Goal: Task Accomplishment & Management: Manage account settings

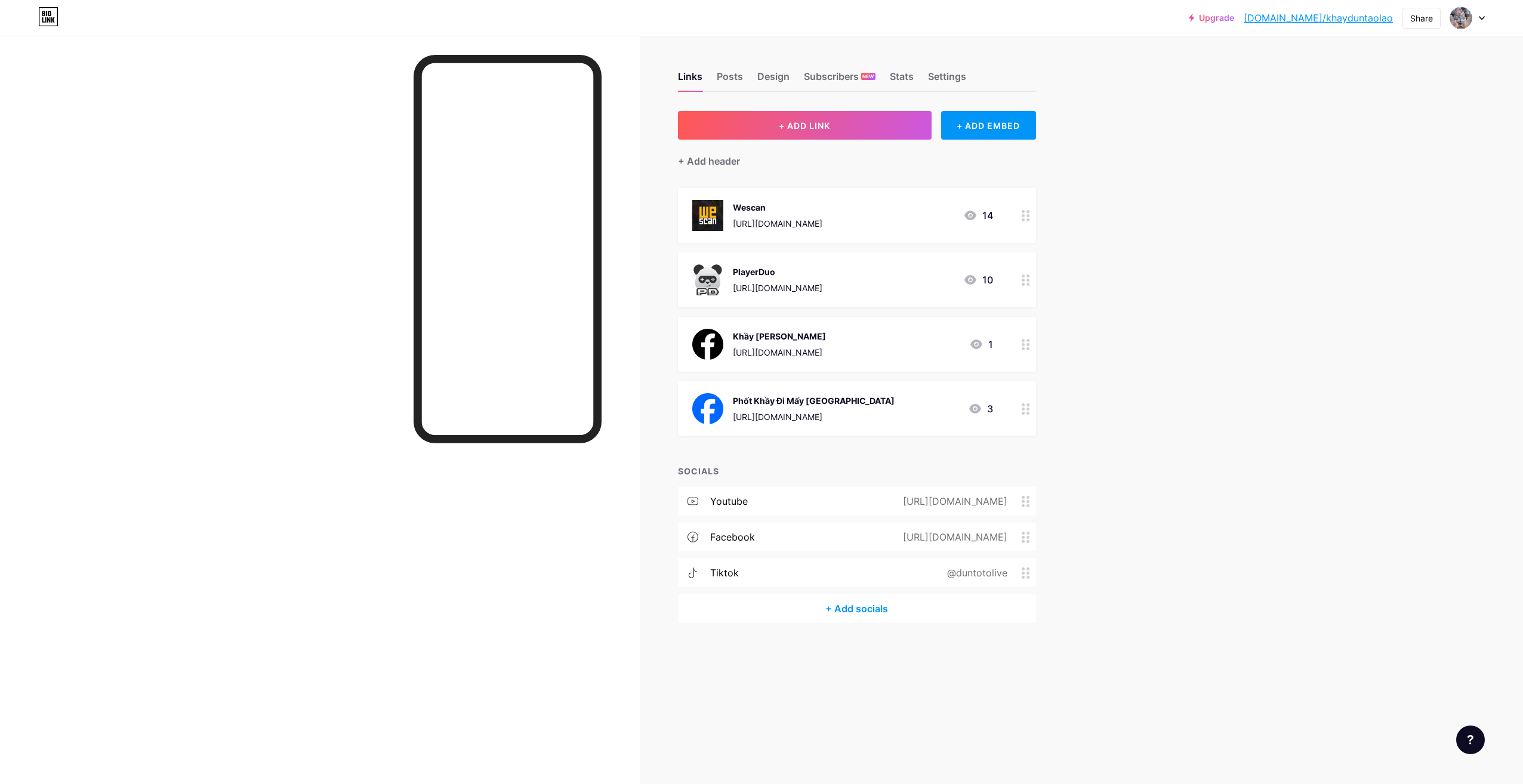
click at [962, 281] on div "PlayerDuo [URL][DOMAIN_NAME] 10" at bounding box center [842, 280] width 301 height 31
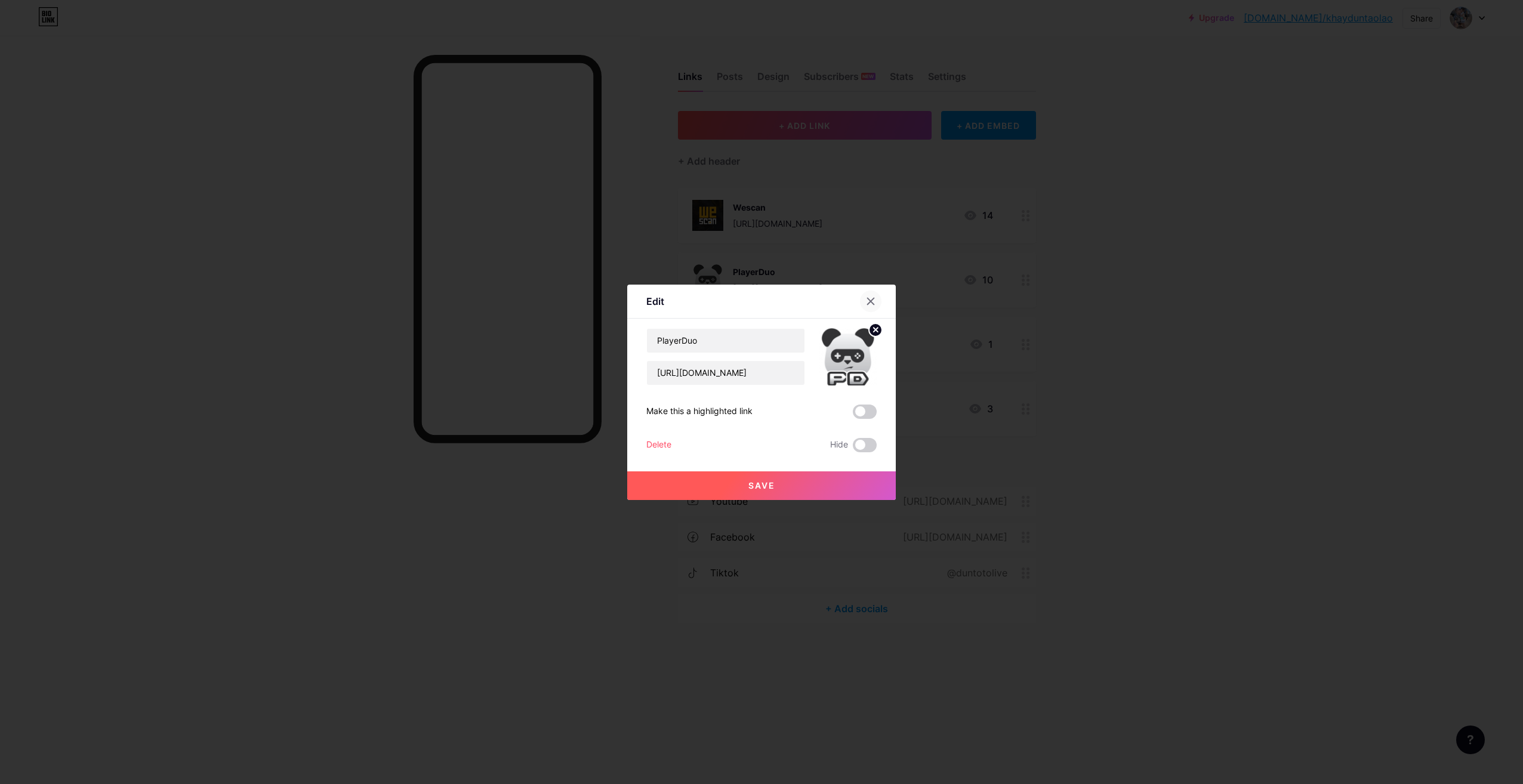
click at [870, 303] on icon at bounding box center [871, 302] width 10 height 10
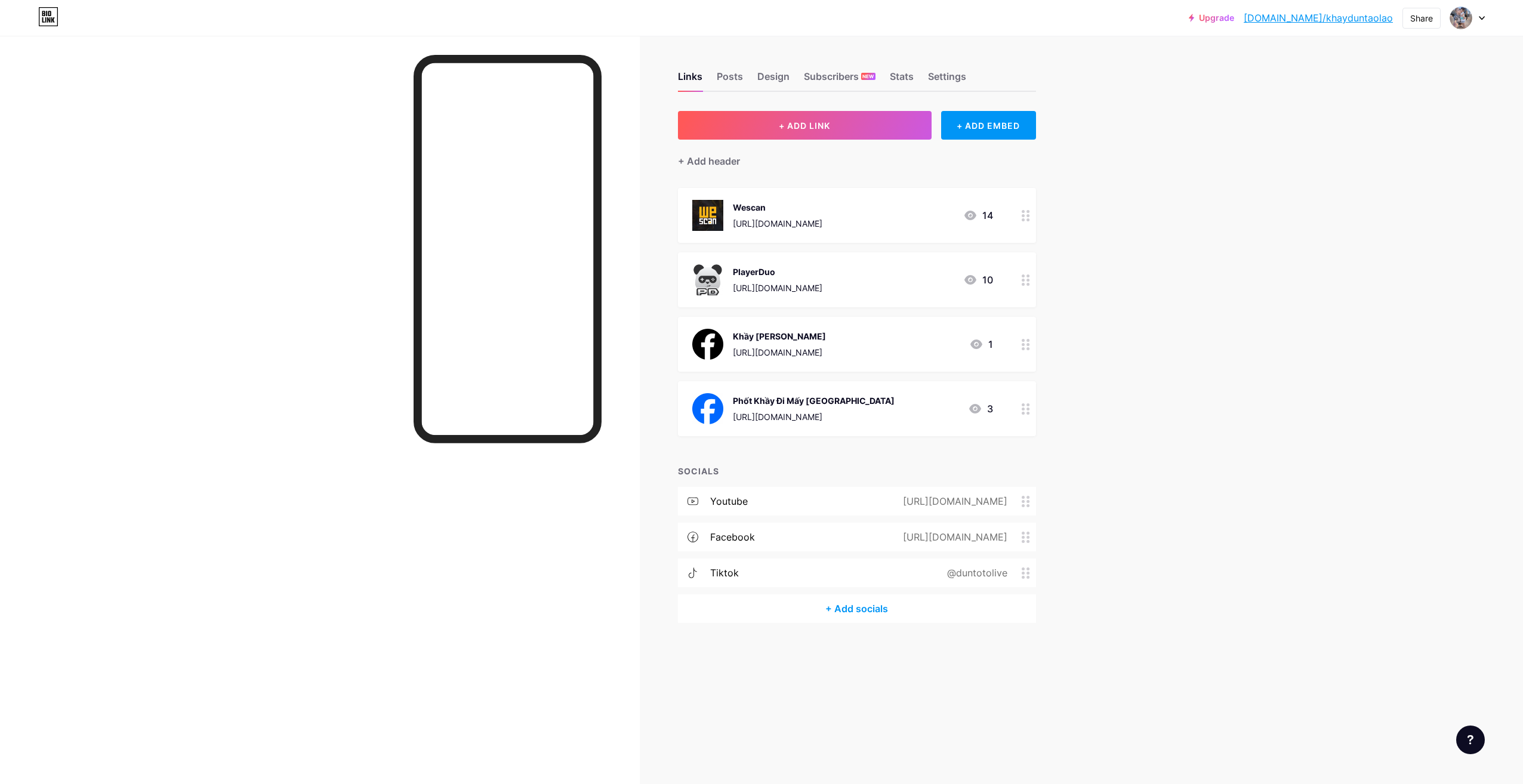
click at [965, 279] on icon at bounding box center [970, 280] width 12 height 10
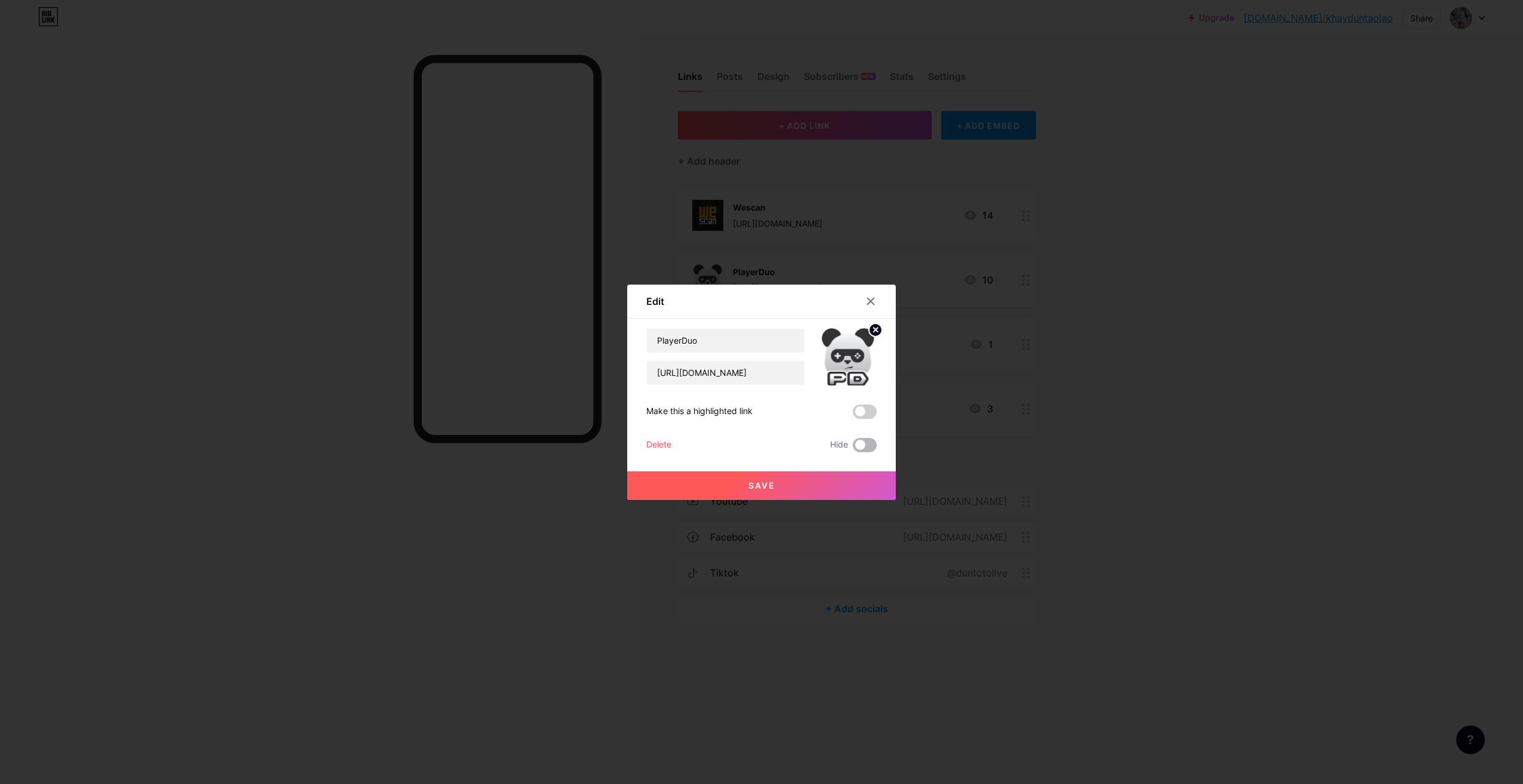
click at [867, 444] on span at bounding box center [865, 445] width 24 height 15
click at [853, 448] on input "checkbox" at bounding box center [853, 448] width 0 height 0
click at [793, 485] on button "Save" at bounding box center [762, 486] width 269 height 29
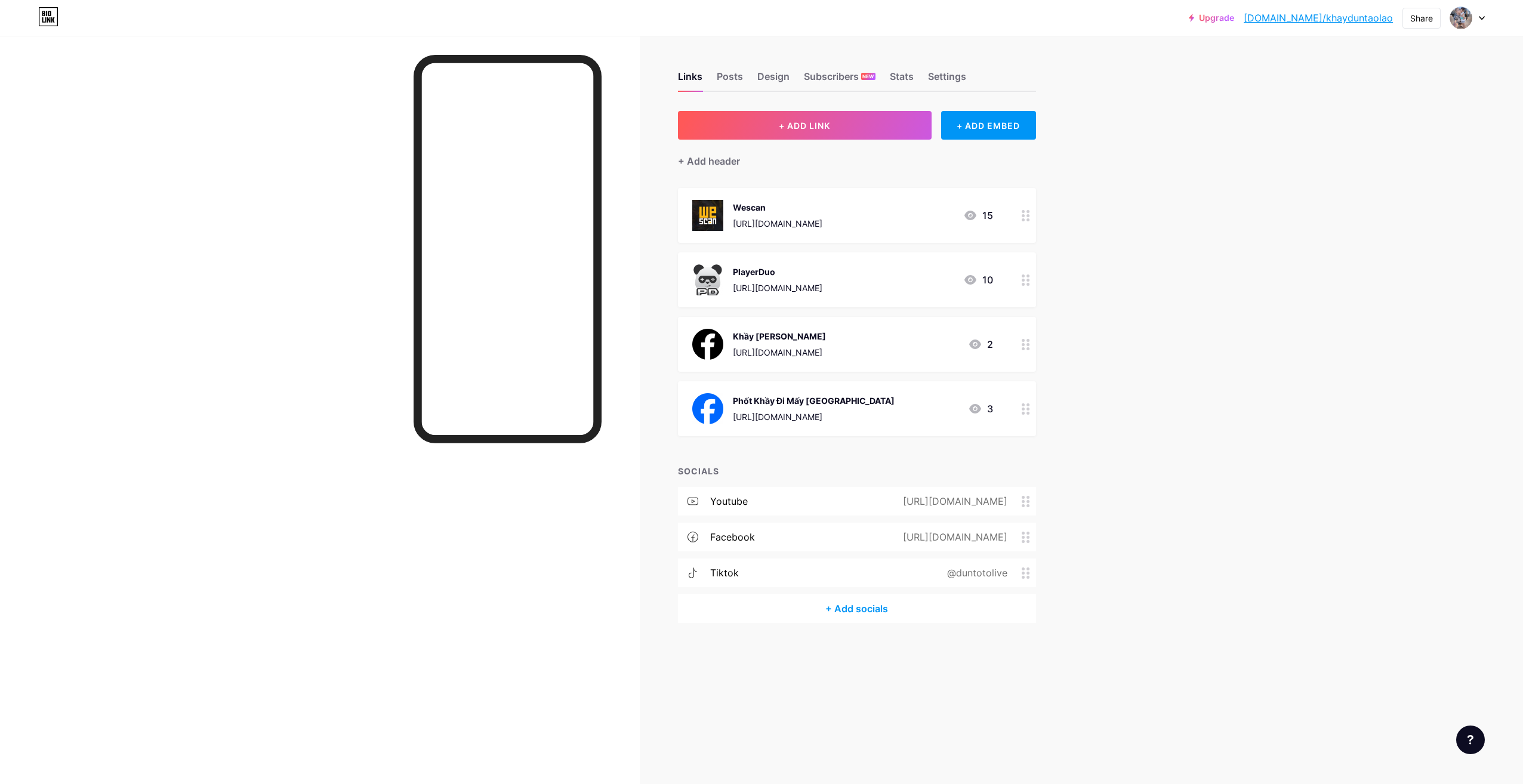
click at [1025, 284] on icon at bounding box center [1026, 280] width 8 height 11
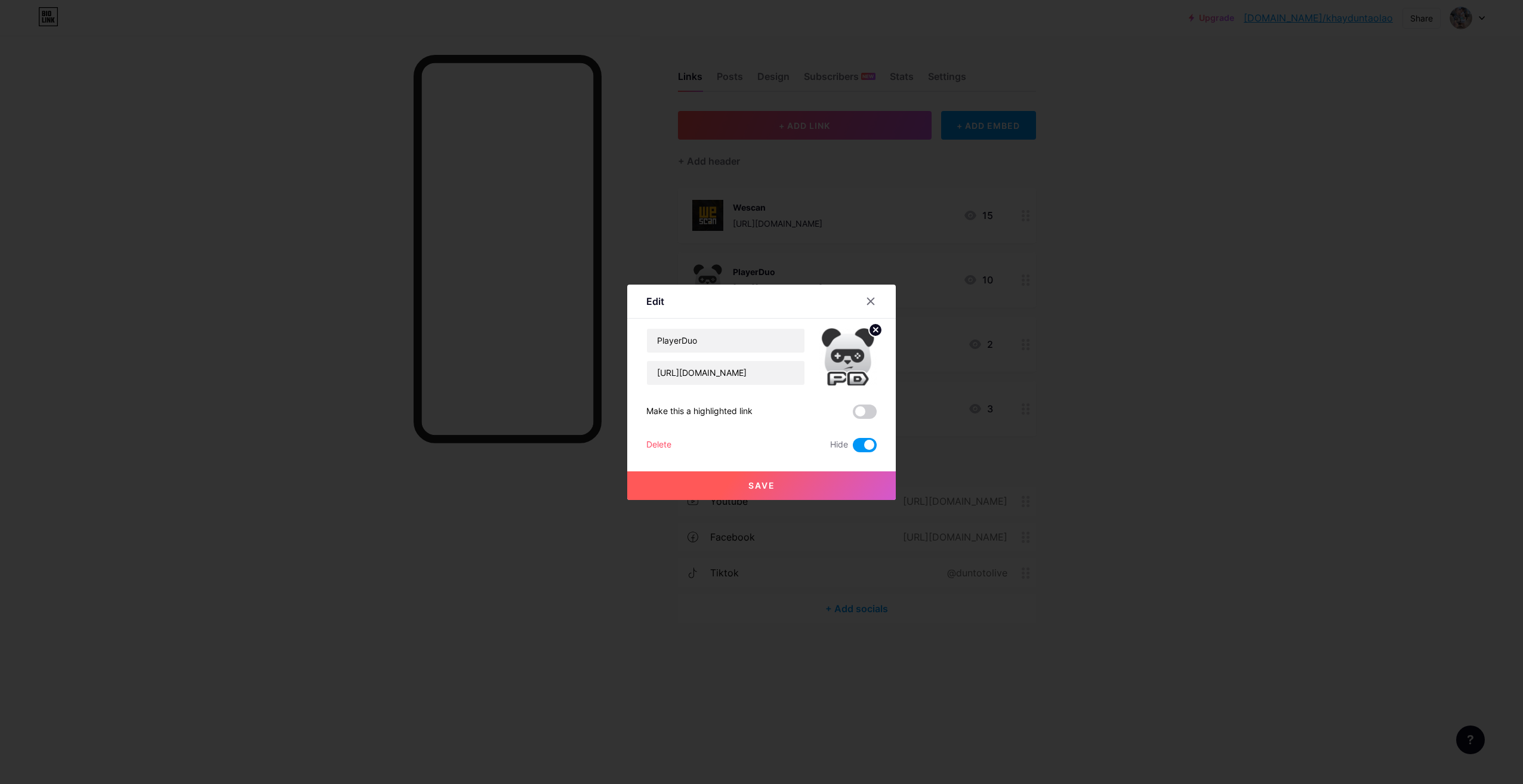
click at [649, 446] on div "Delete" at bounding box center [658, 445] width 25 height 15
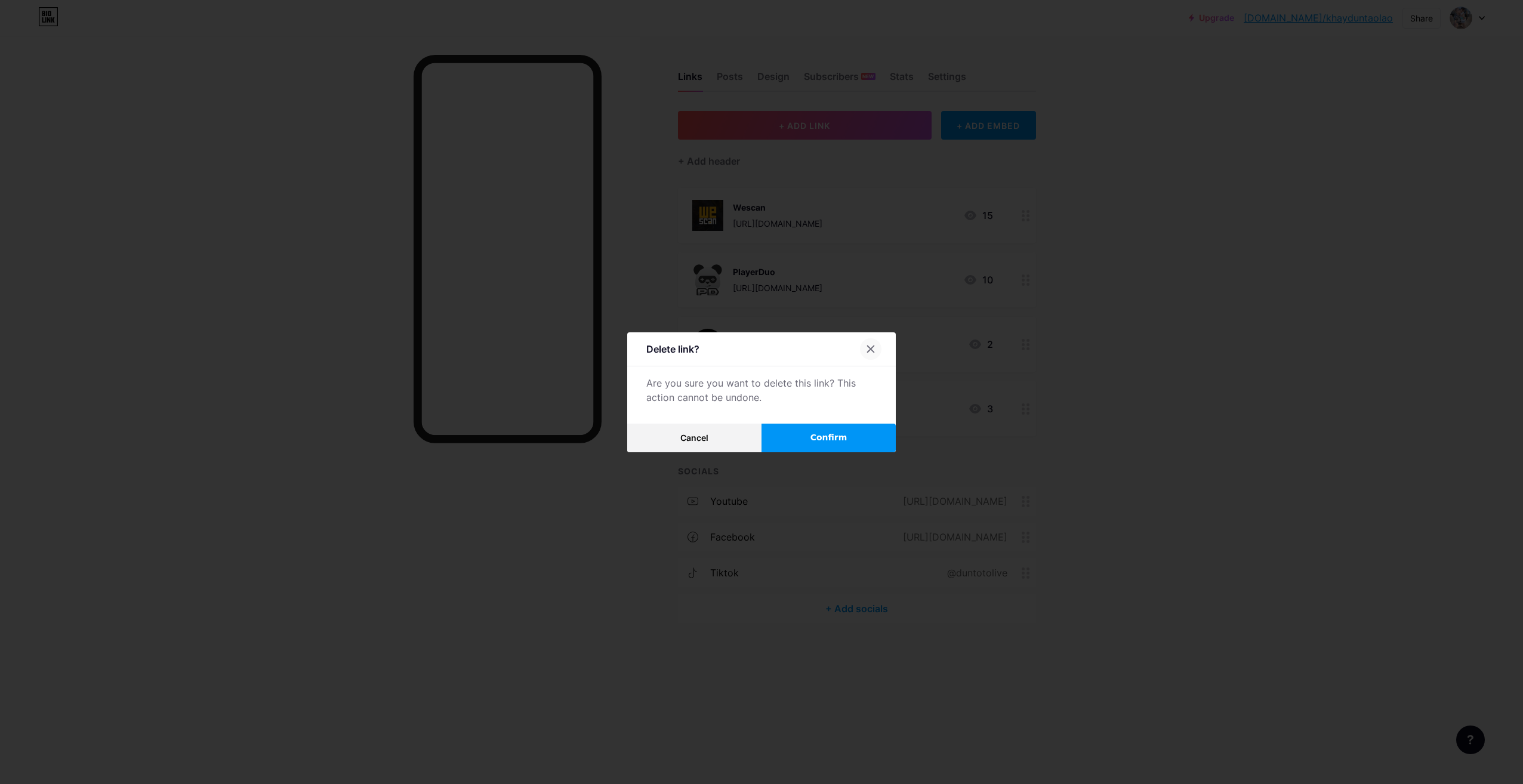
click at [866, 352] on icon at bounding box center [871, 349] width 10 height 10
